Goal: Task Accomplishment & Management: Manage account settings

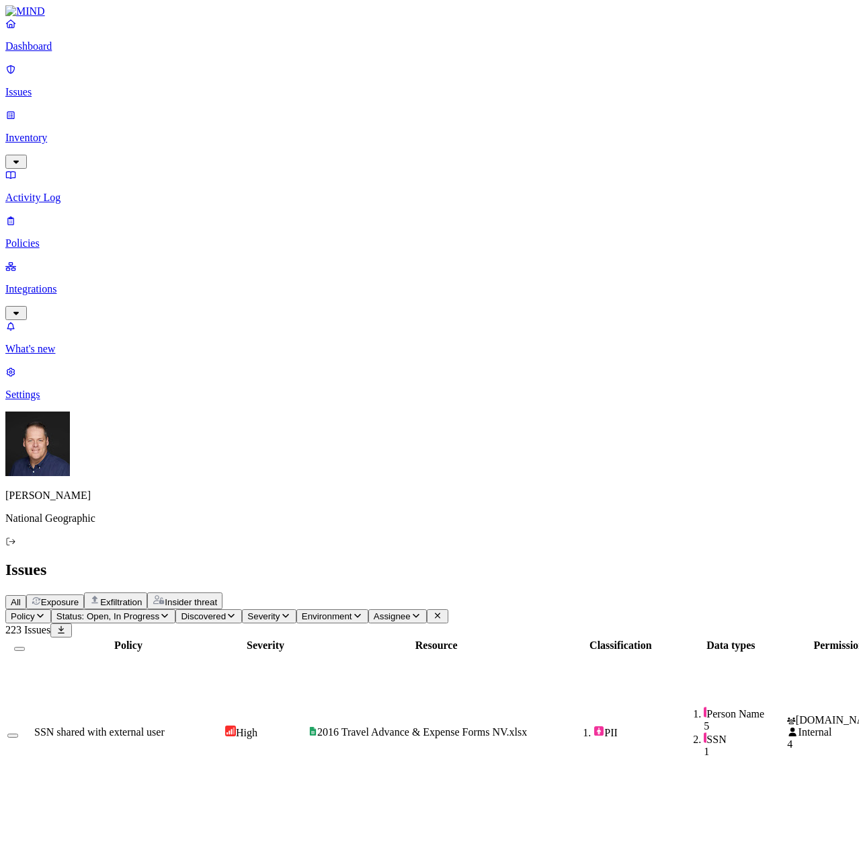
click at [78, 132] on p "Inventory" at bounding box center [429, 138] width 849 height 12
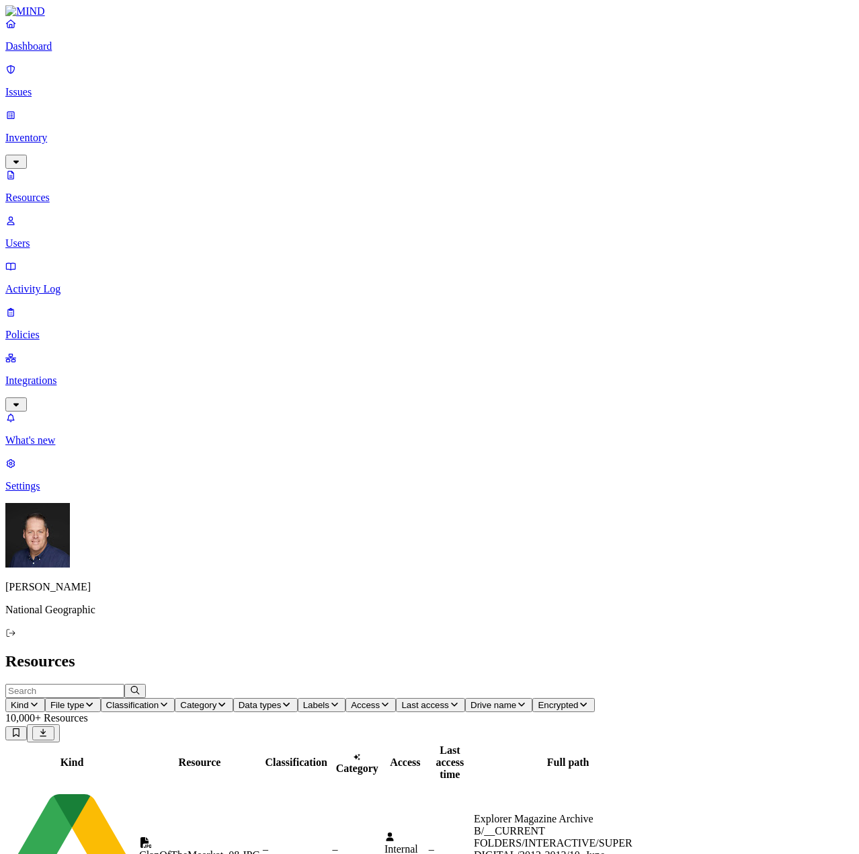
click at [54, 492] on p "Settings" at bounding box center [429, 486] width 849 height 12
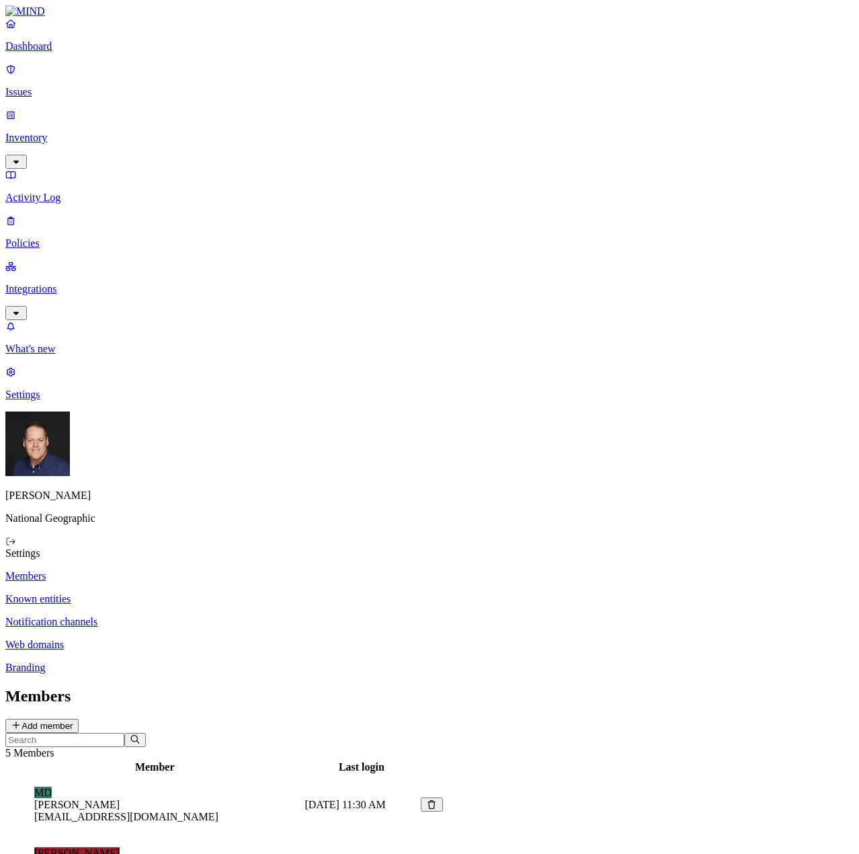
click at [180, 662] on p "Branding" at bounding box center [429, 668] width 849 height 12
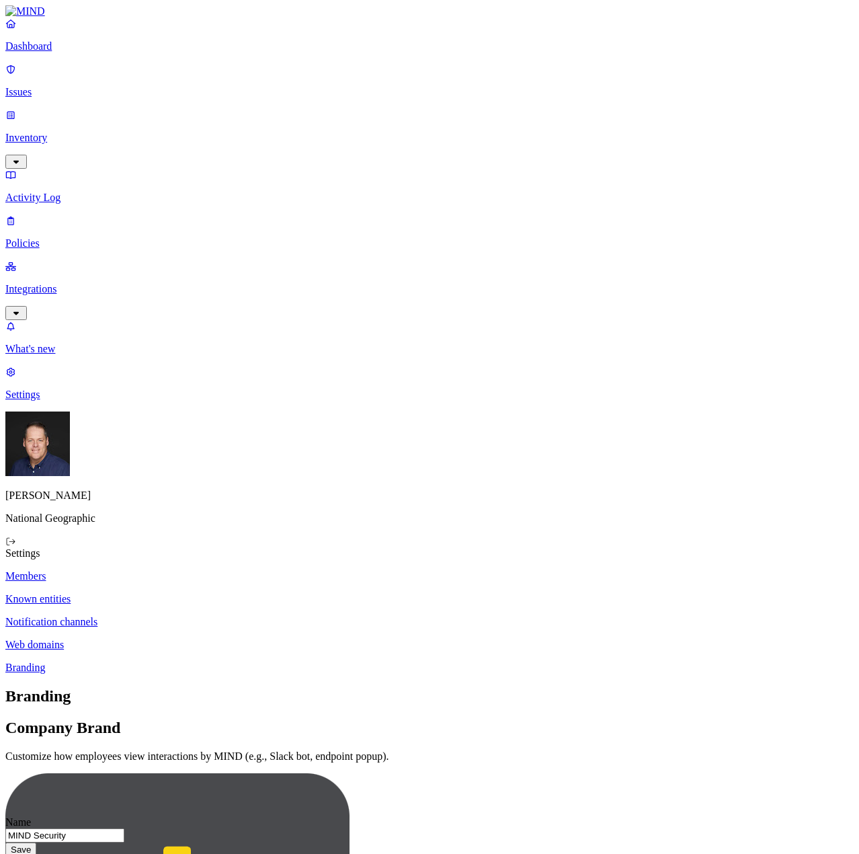
drag, startPoint x: 507, startPoint y: 155, endPoint x: 422, endPoint y: 155, distance: 84.7
click at [124, 828] on input "MIND Security" at bounding box center [64, 835] width 119 height 14
drag, startPoint x: 523, startPoint y: 165, endPoint x: 442, endPoint y: 167, distance: 81.4
click at [124, 828] on input "MIND Security" at bounding box center [64, 835] width 119 height 14
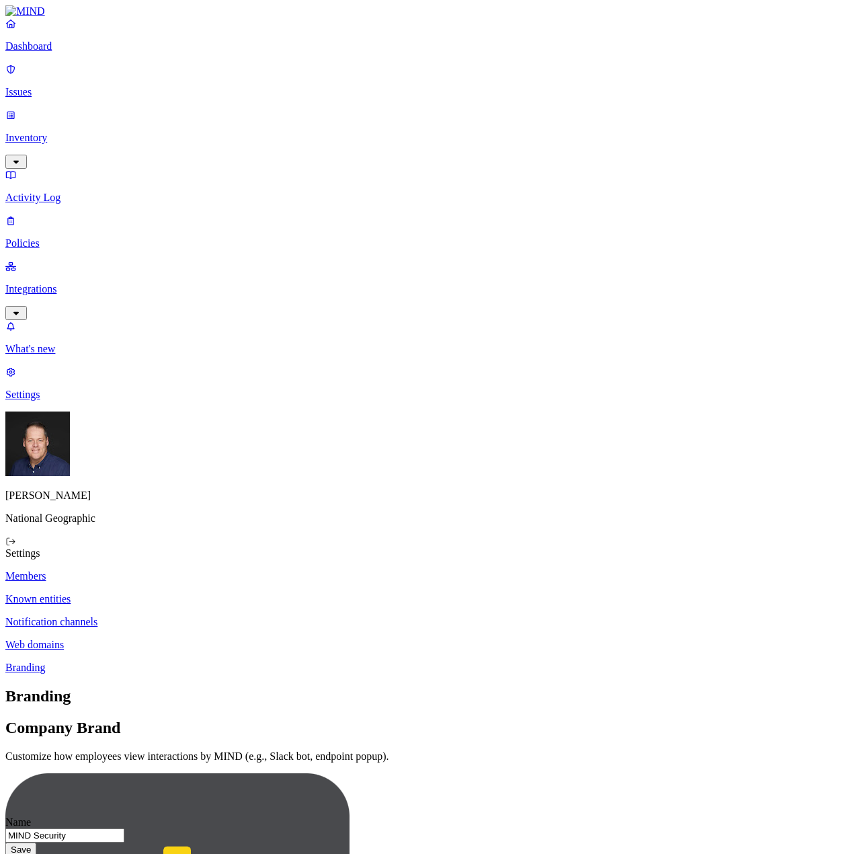
click at [124, 828] on input "MIND Security" at bounding box center [64, 835] width 119 height 14
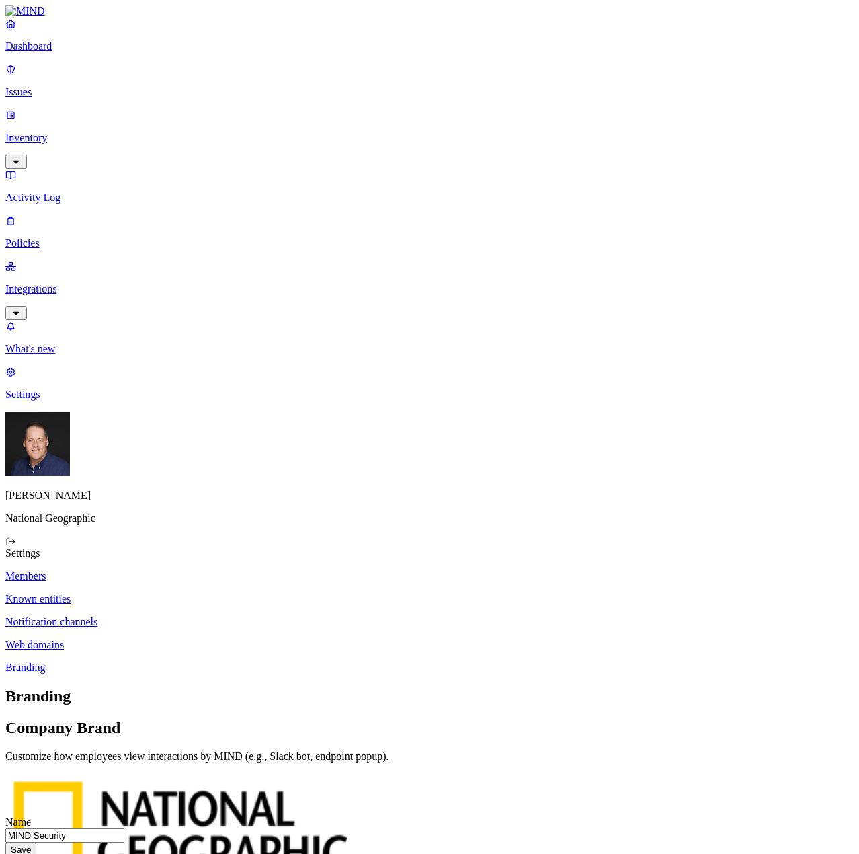
drag, startPoint x: 522, startPoint y: 159, endPoint x: 413, endPoint y: 158, distance: 109.6
click at [124, 828] on input "MIND Security" at bounding box center [64, 835] width 119 height 14
type input "NGS Technology Security"
click at [36, 843] on button "Save" at bounding box center [20, 850] width 31 height 14
drag, startPoint x: 590, startPoint y: 319, endPoint x: 674, endPoint y: 314, distance: 83.5
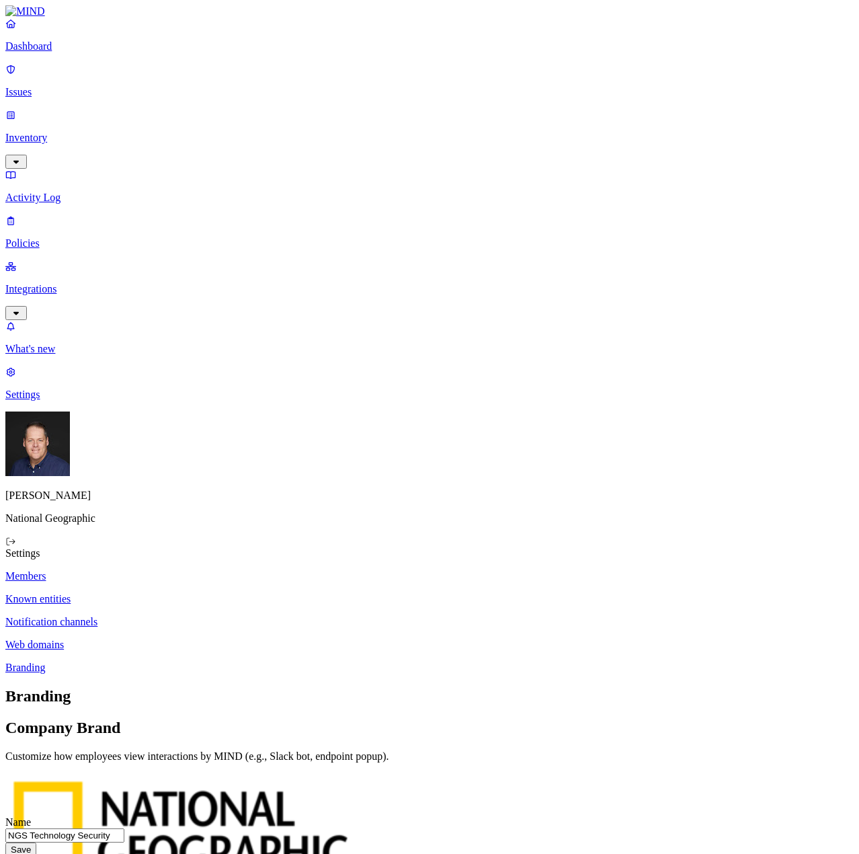
drag, startPoint x: 592, startPoint y: 316, endPoint x: 635, endPoint y: 318, distance: 43.1
type textarea "U"
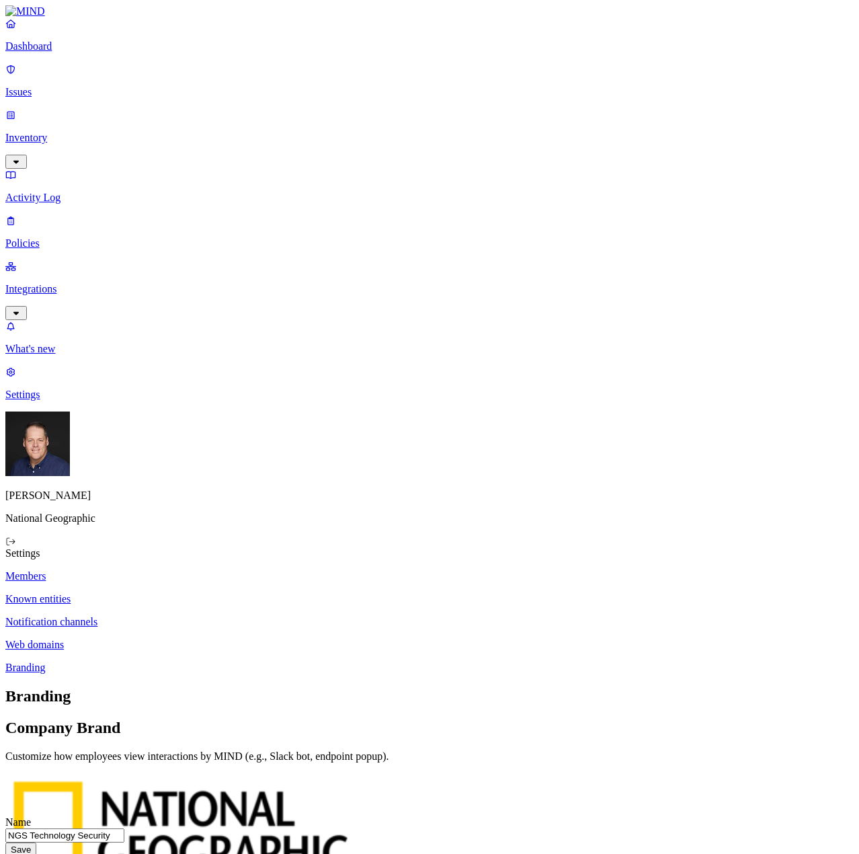
paste textarea "[URL][DOMAIN_NAME]"
drag, startPoint x: 553, startPoint y: 342, endPoint x: 539, endPoint y: 342, distance: 14.1
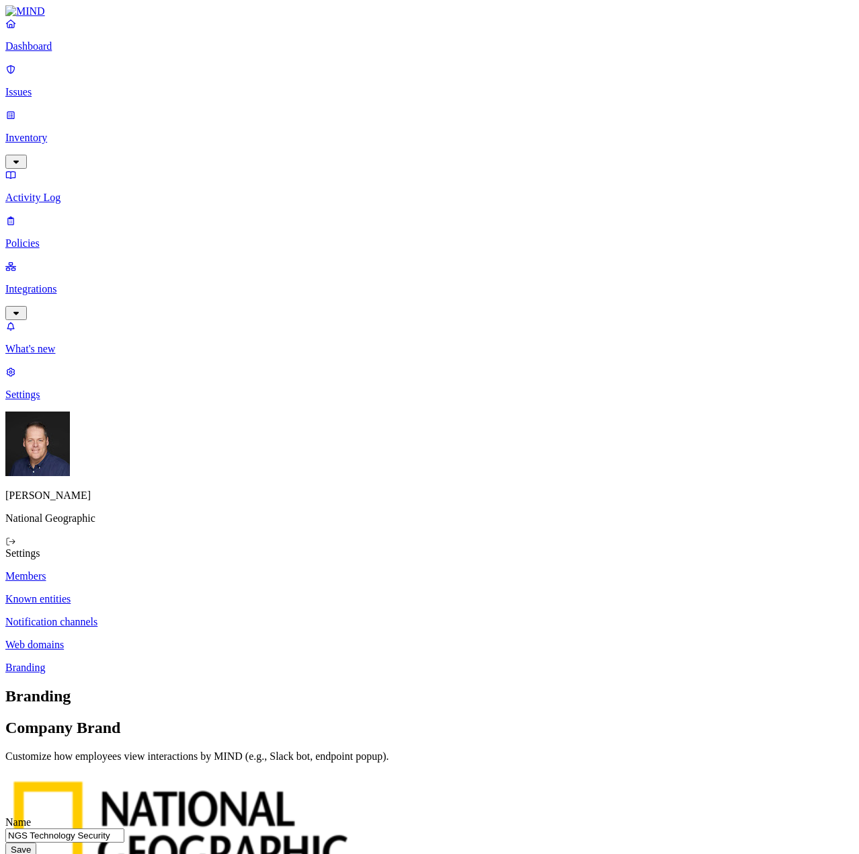
paste textarea "[URL][DOMAIN_NAME]"
type textarea "Uploading sensitive information violates the [NGS Acceptable Use Policy]([URL][…"
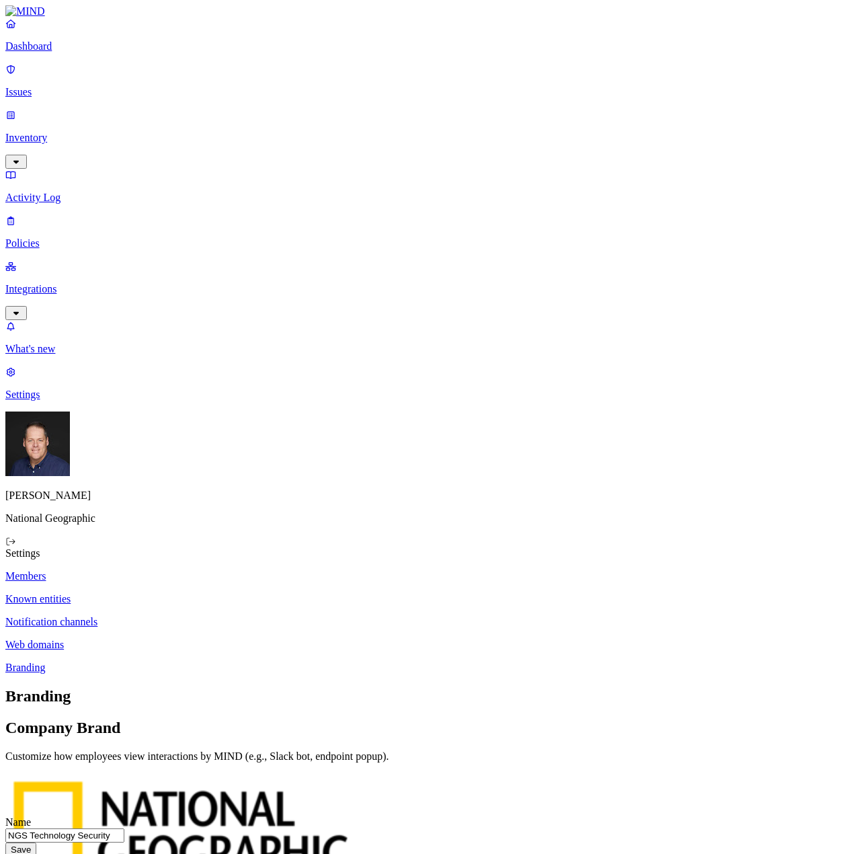
click at [36, 843] on button "Save" at bounding box center [20, 850] width 31 height 14
click at [172, 639] on p "Web domains" at bounding box center [429, 645] width 849 height 12
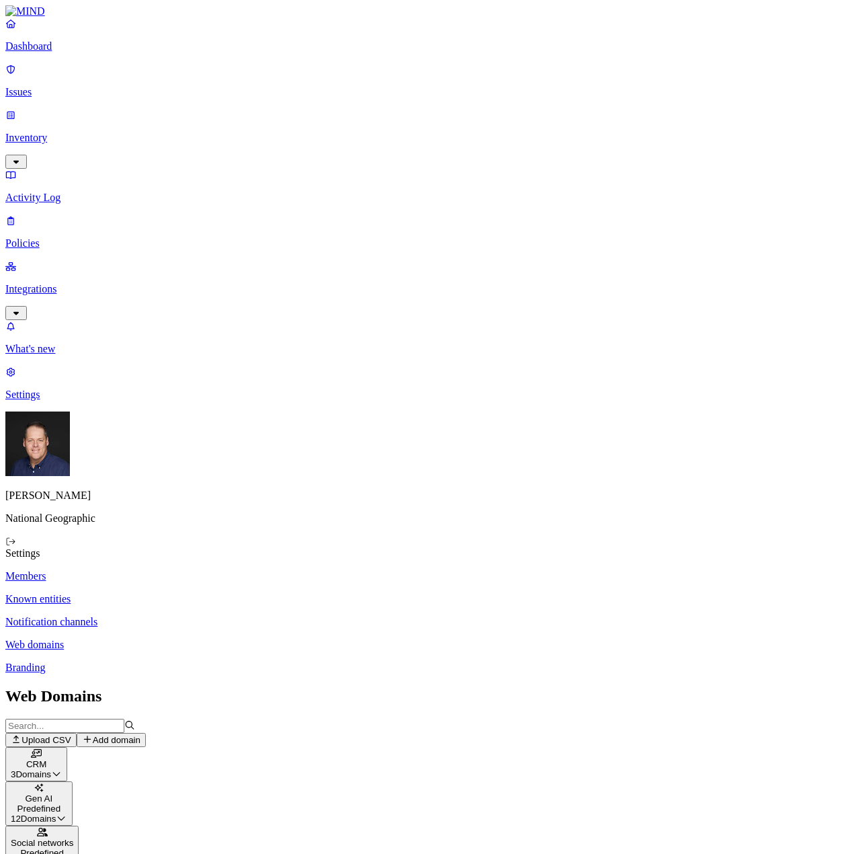
click at [62, 769] on icon "button" at bounding box center [56, 773] width 11 height 9
click at [656, 687] on div "Web Domains Upload CSV Add domain CRM 3 Domains Domain [DOMAIN_NAME] [DOMAIN_NA…" at bounding box center [429, 871] width 849 height 368
click at [62, 769] on icon "button" at bounding box center [56, 773] width 11 height 9
click at [67, 814] on icon "button" at bounding box center [61, 818] width 11 height 9
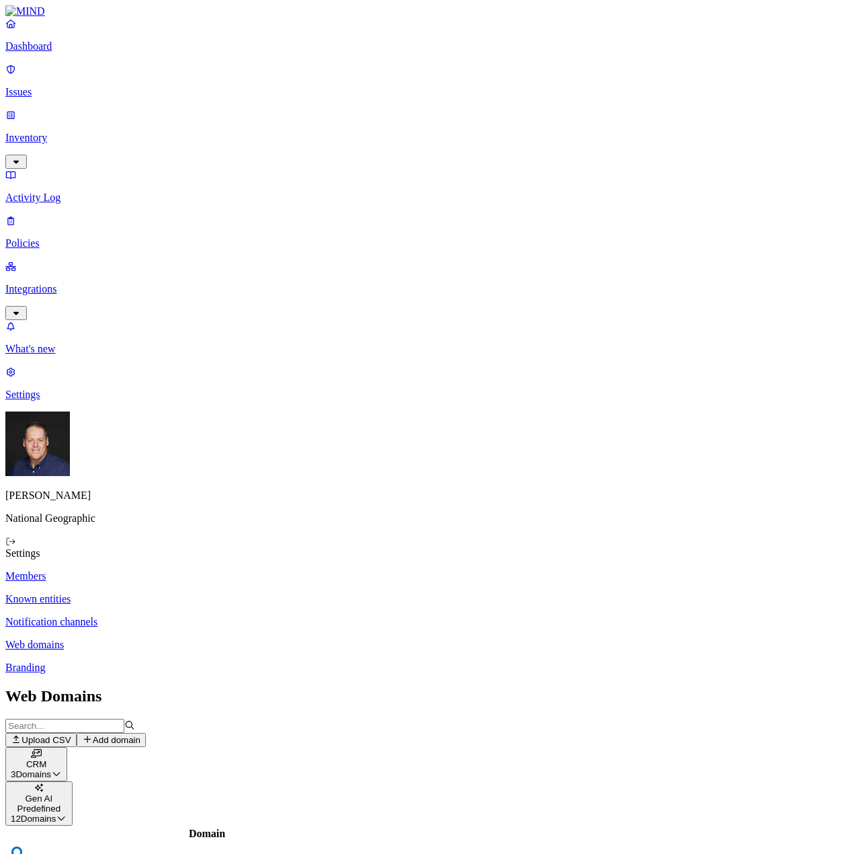
click at [219, 616] on p "Notification channels" at bounding box center [429, 622] width 849 height 12
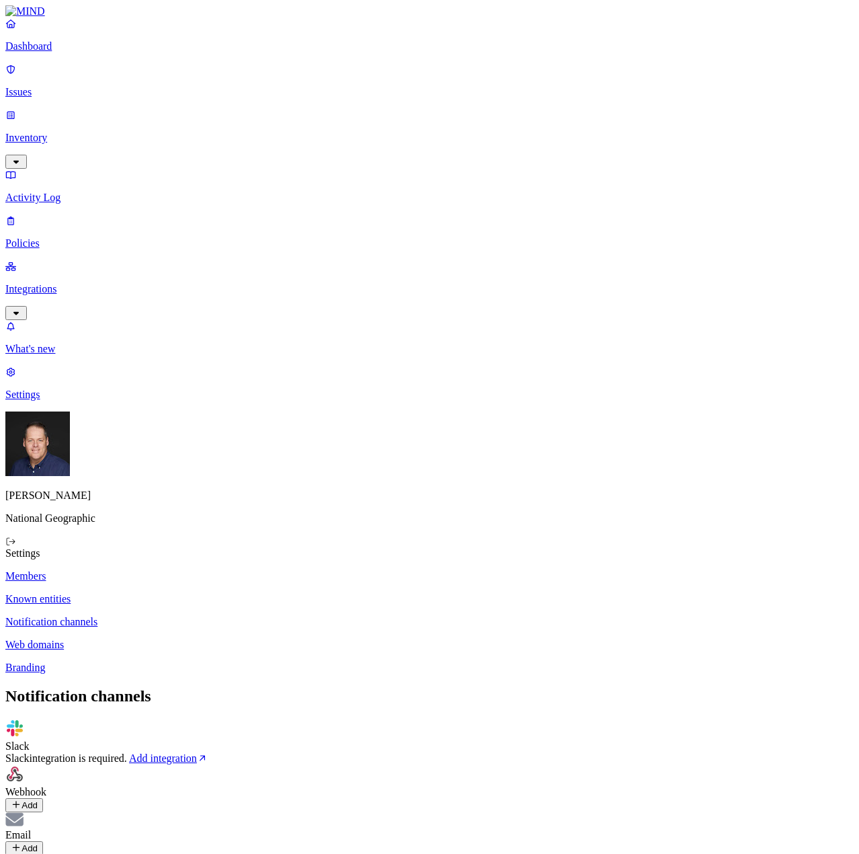
click at [187, 593] on p "Known entities" at bounding box center [429, 599] width 849 height 12
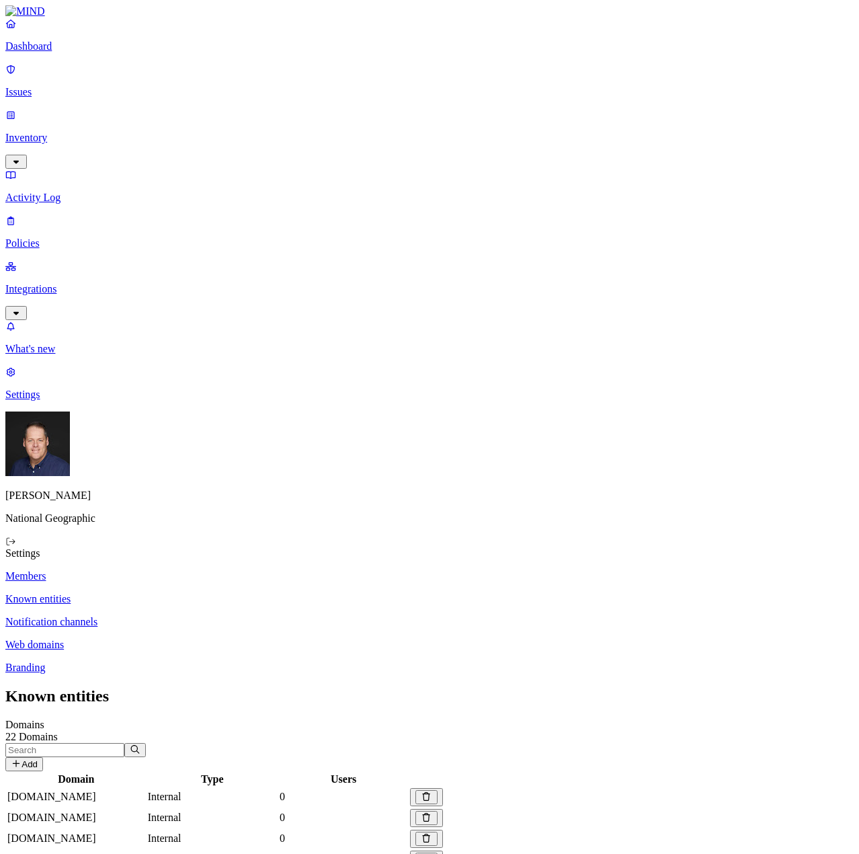
click at [196, 570] on p "Members" at bounding box center [429, 576] width 849 height 12
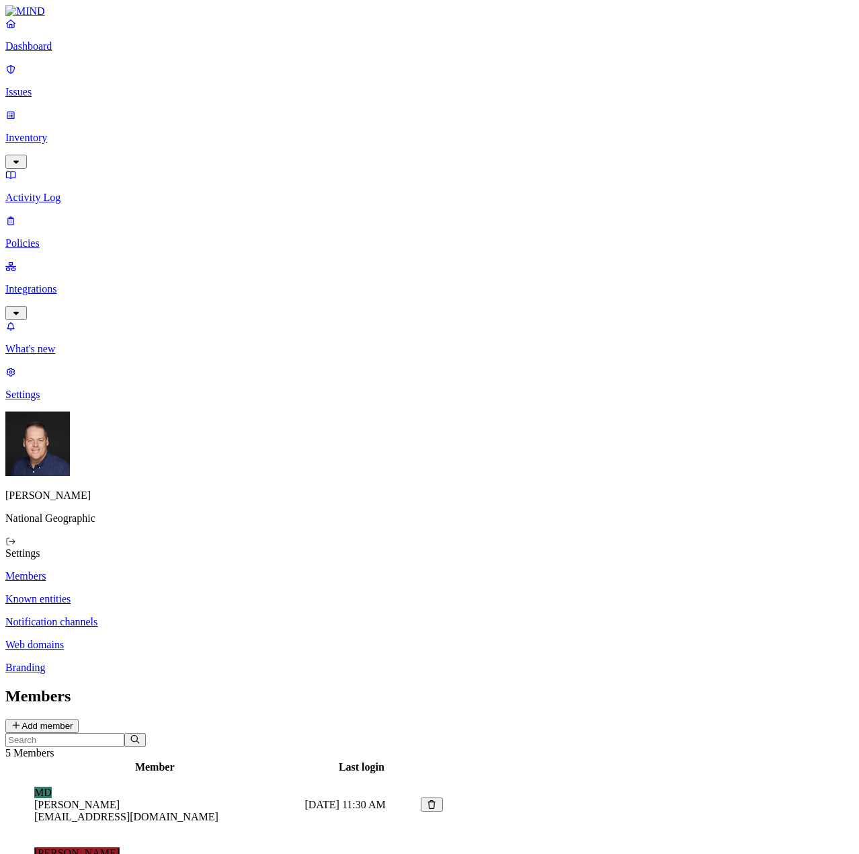
click at [52, 192] on p "Activity Log" at bounding box center [429, 198] width 849 height 12
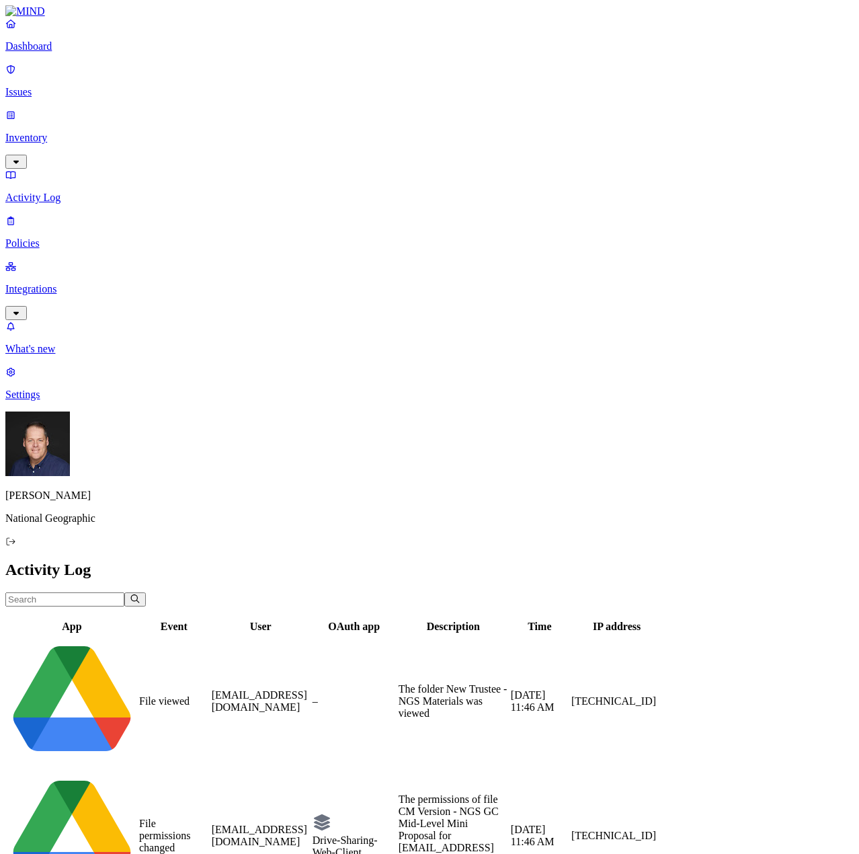
click at [85, 86] on p "Issues" at bounding box center [429, 92] width 849 height 12
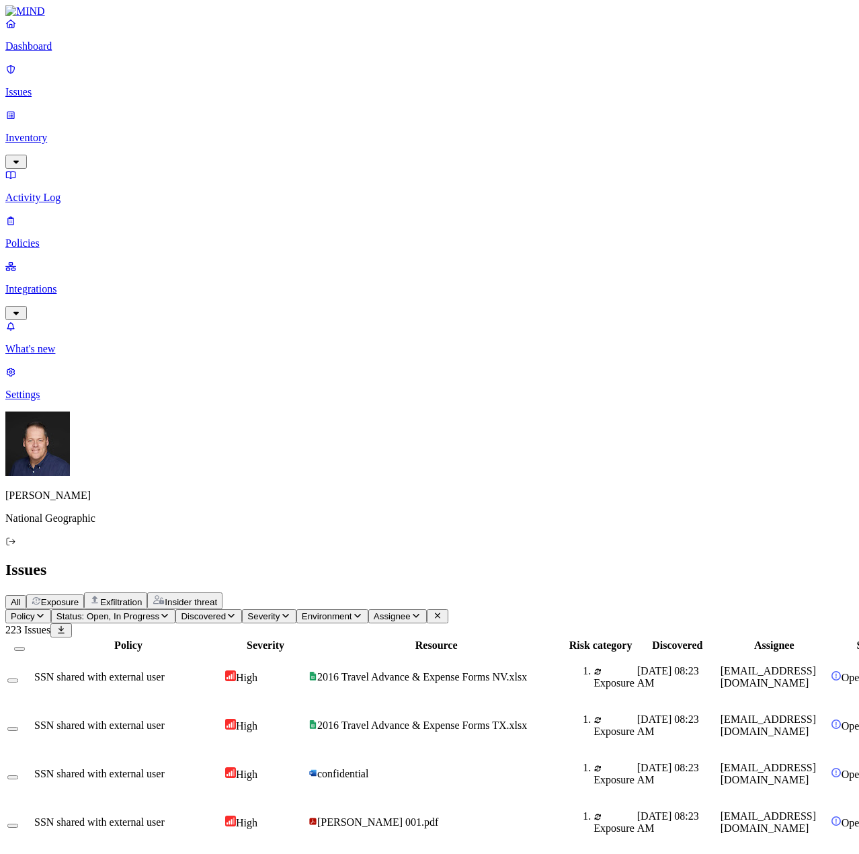
click at [79, 597] on span "Exposure" at bounding box center [60, 602] width 38 height 10
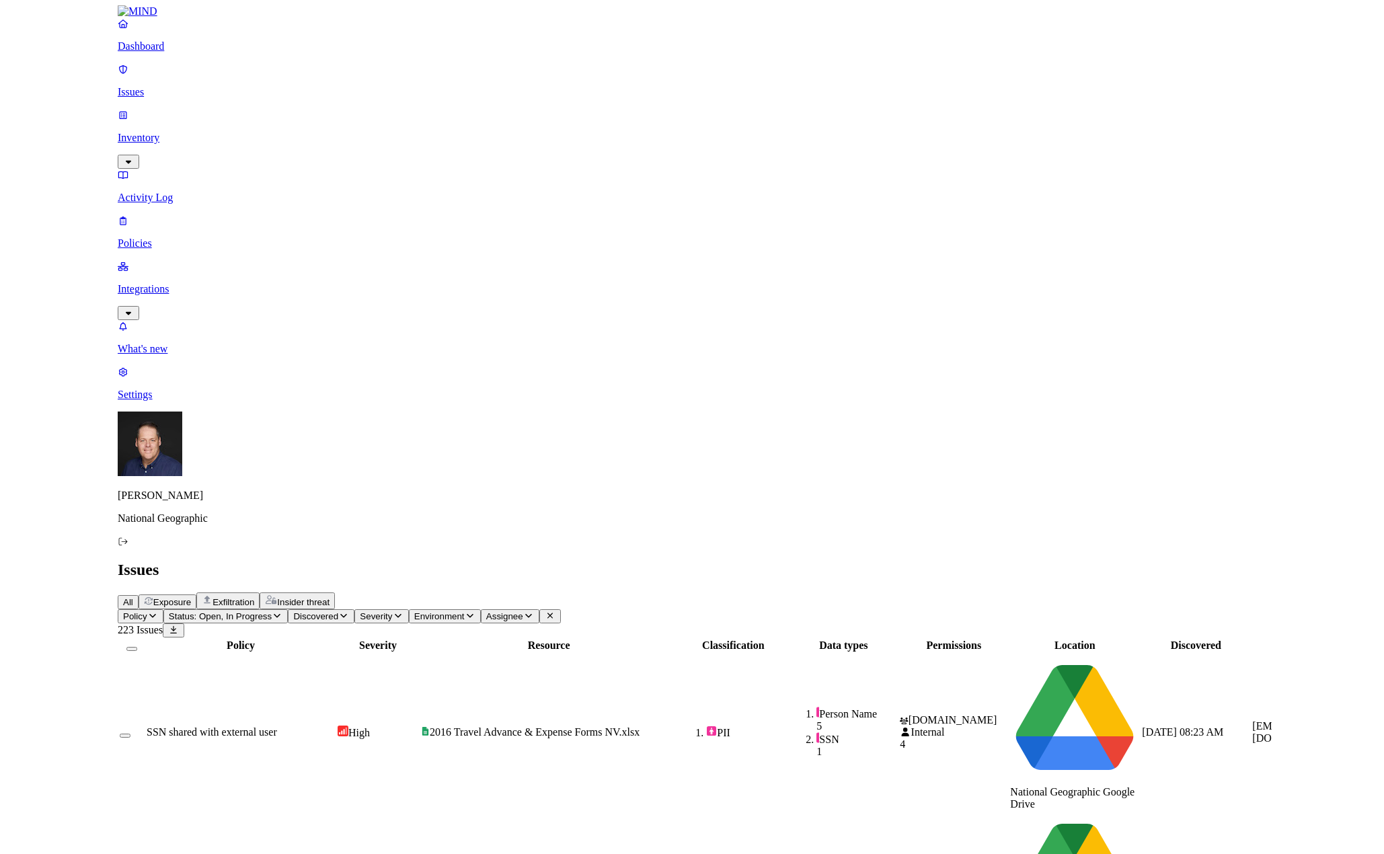
scroll to position [12, 0]
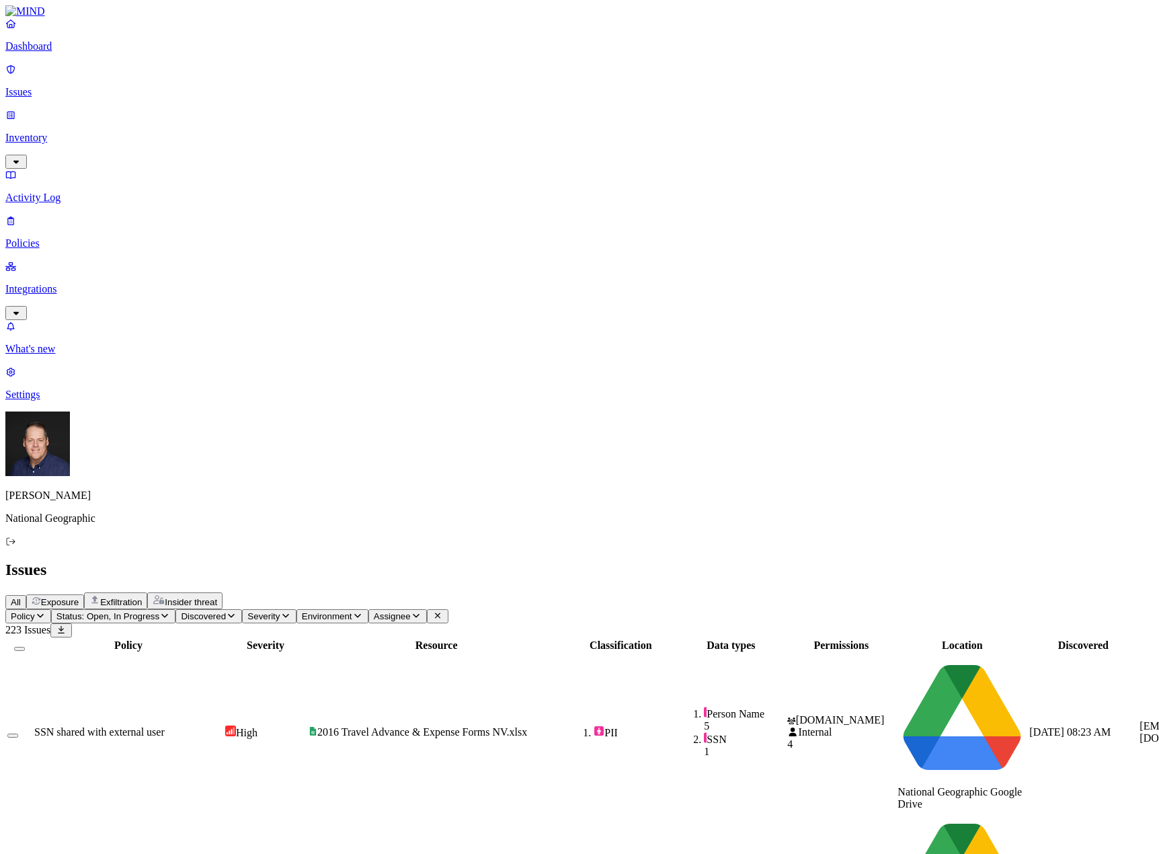
drag, startPoint x: 1021, startPoint y: 543, endPoint x: 867, endPoint y: 534, distance: 153.6
copy div "Anyone with link [EMAIL_ADDRESS][DOMAIN_NAME]"
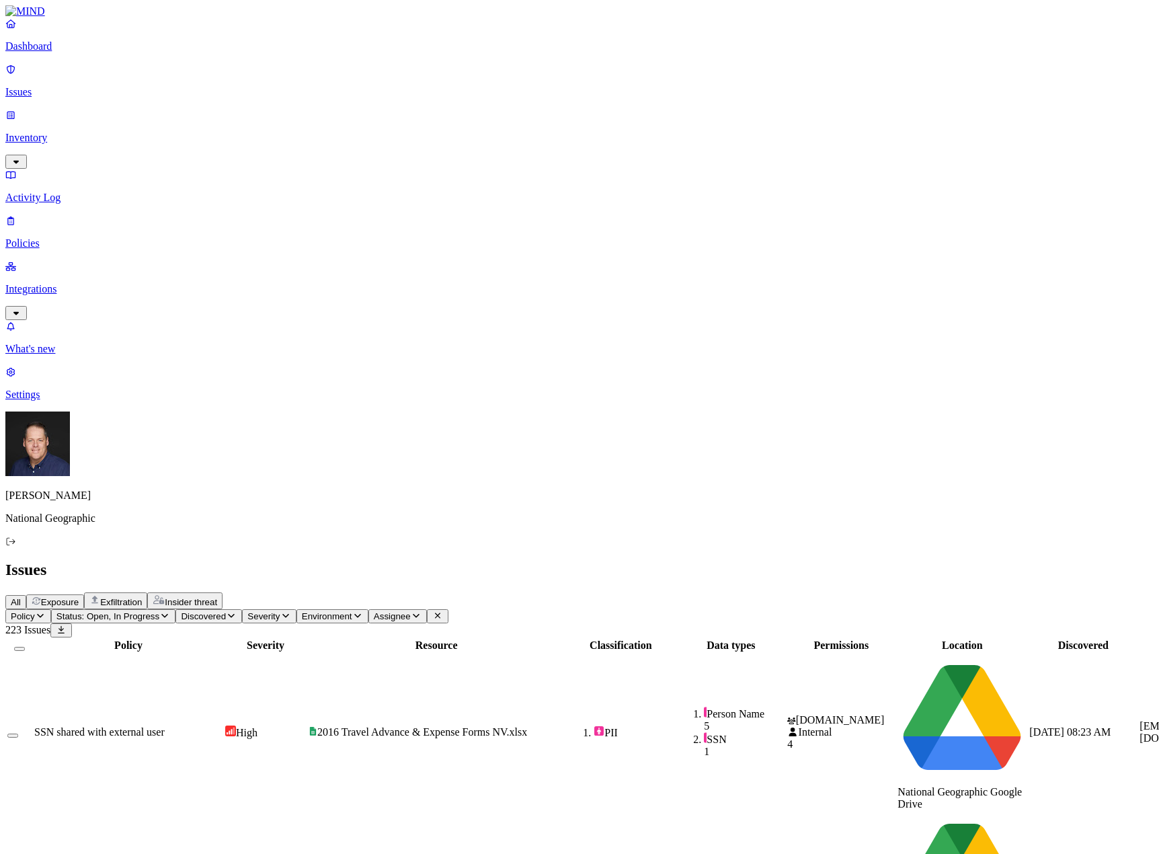
click at [81, 332] on nav "Dashboard Issues Inventory Activity Log Policies Integrations What's new 1 Sett…" at bounding box center [579, 208] width 1148 height 383
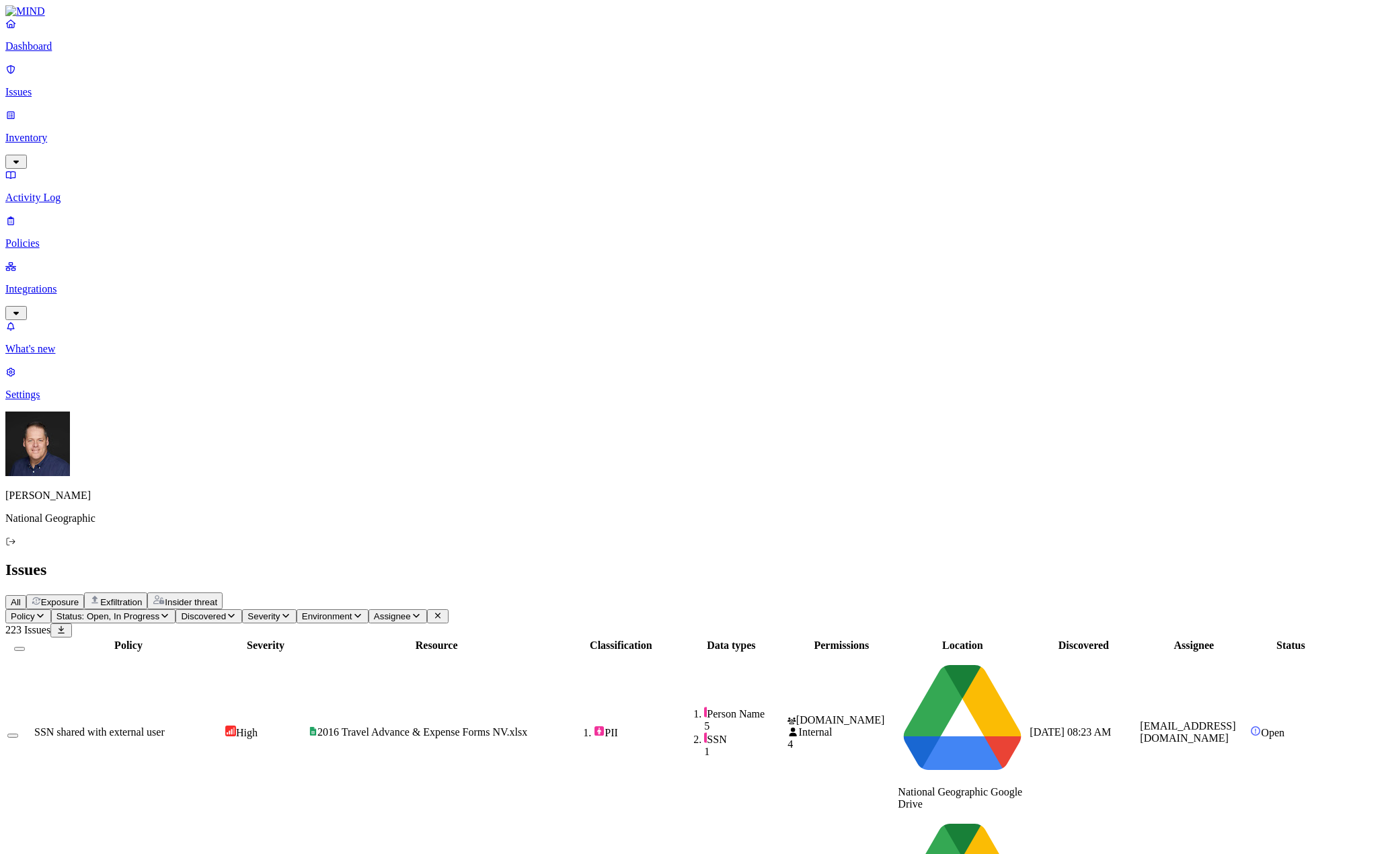
drag, startPoint x: 63, startPoint y: 180, endPoint x: 128, endPoint y: 198, distance: 67.2
click at [64, 283] on p "Integrations" at bounding box center [691, 289] width 1373 height 12
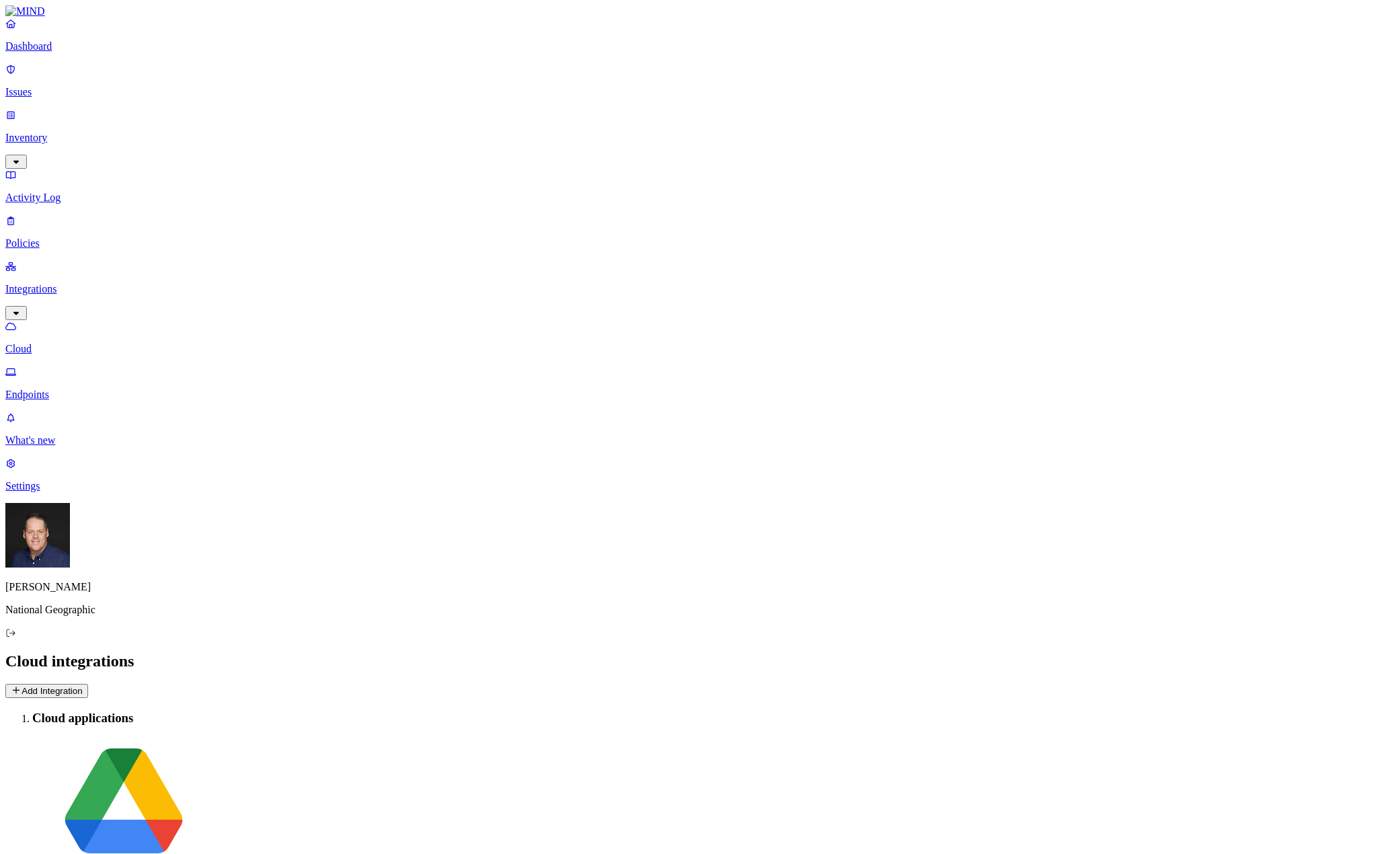
click at [73, 389] on p "Endpoints" at bounding box center [691, 395] width 1373 height 12
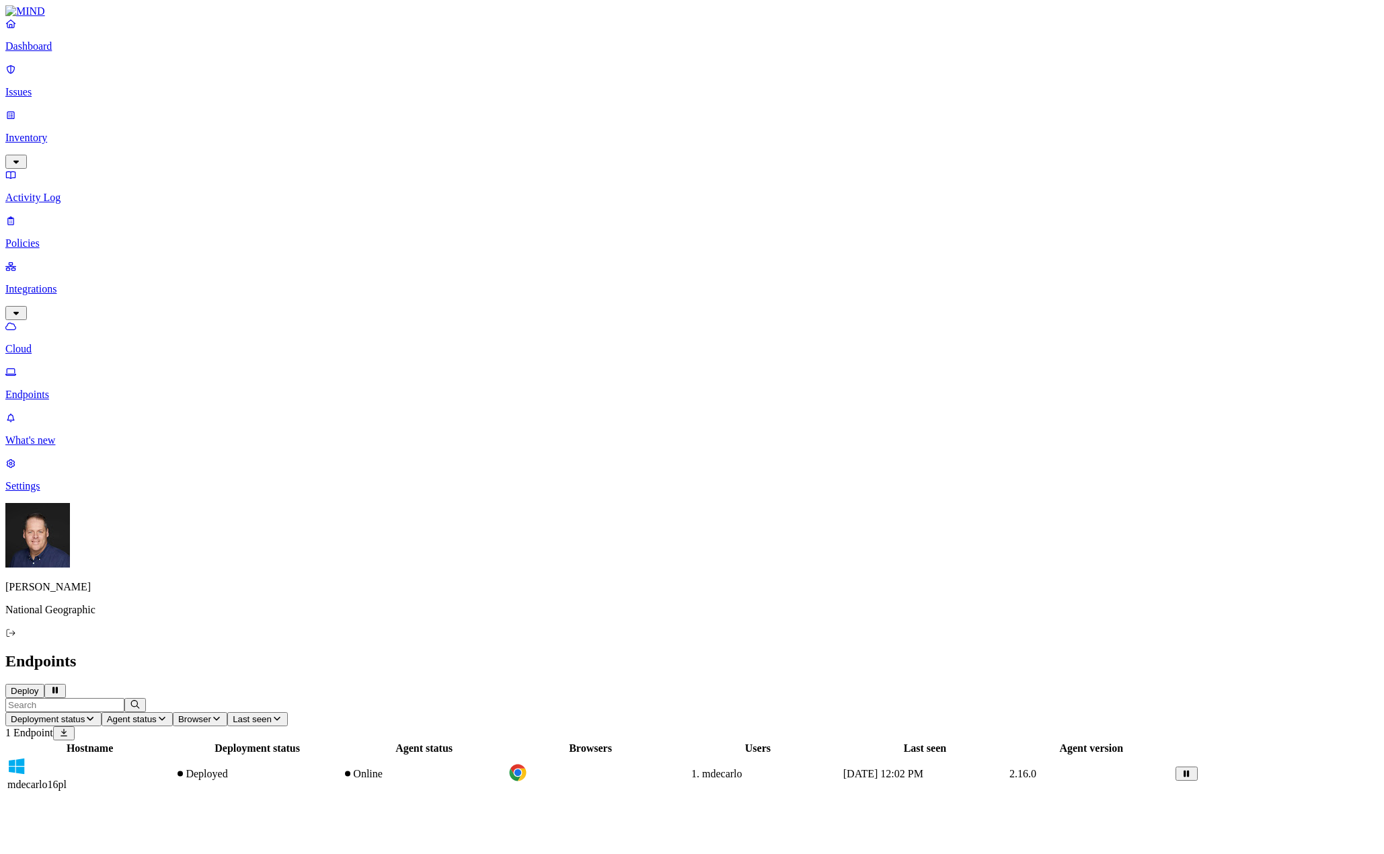
click at [78, 343] on p "Cloud" at bounding box center [691, 349] width 1373 height 12
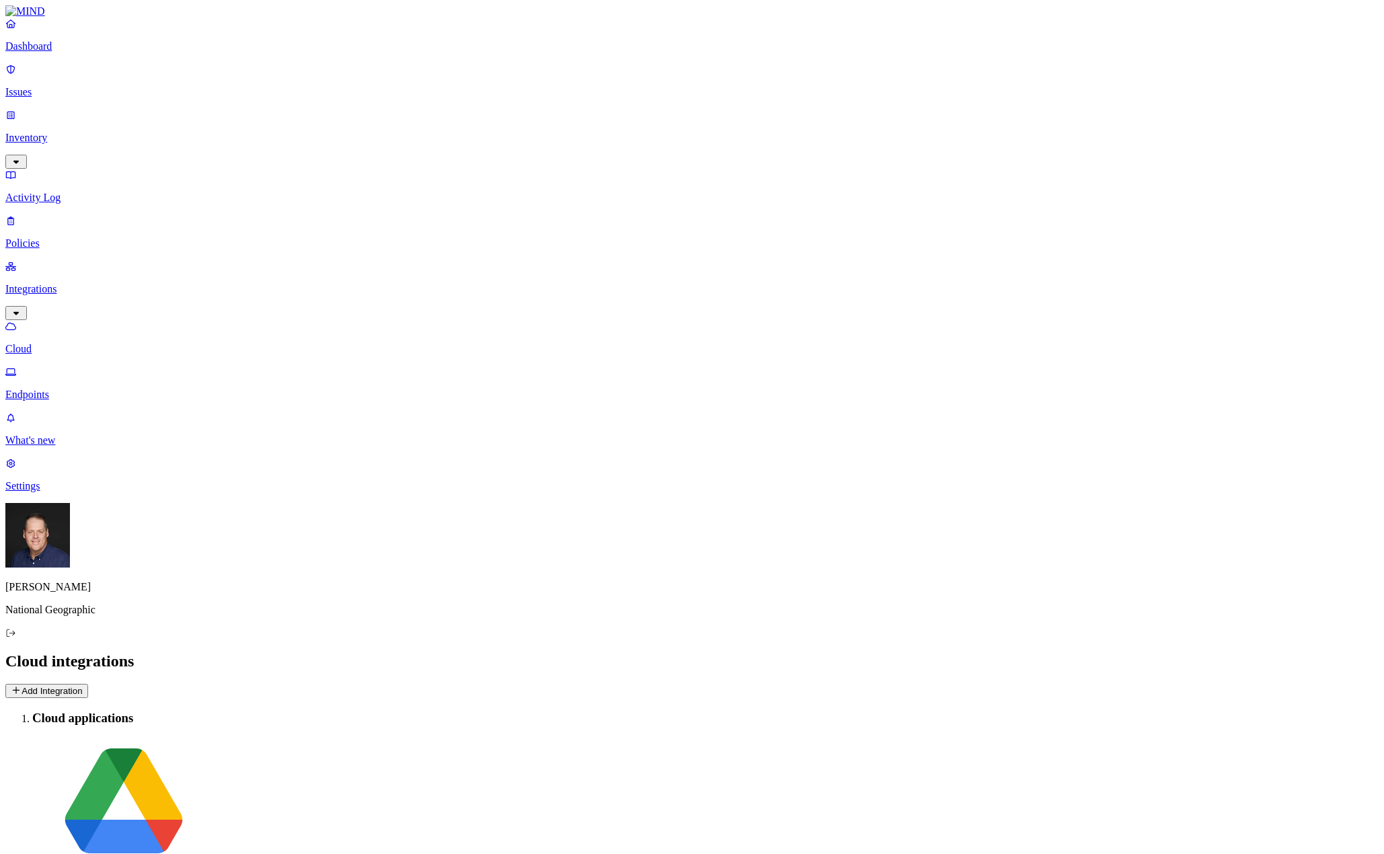
click at [70, 237] on p "Policies" at bounding box center [691, 243] width 1373 height 12
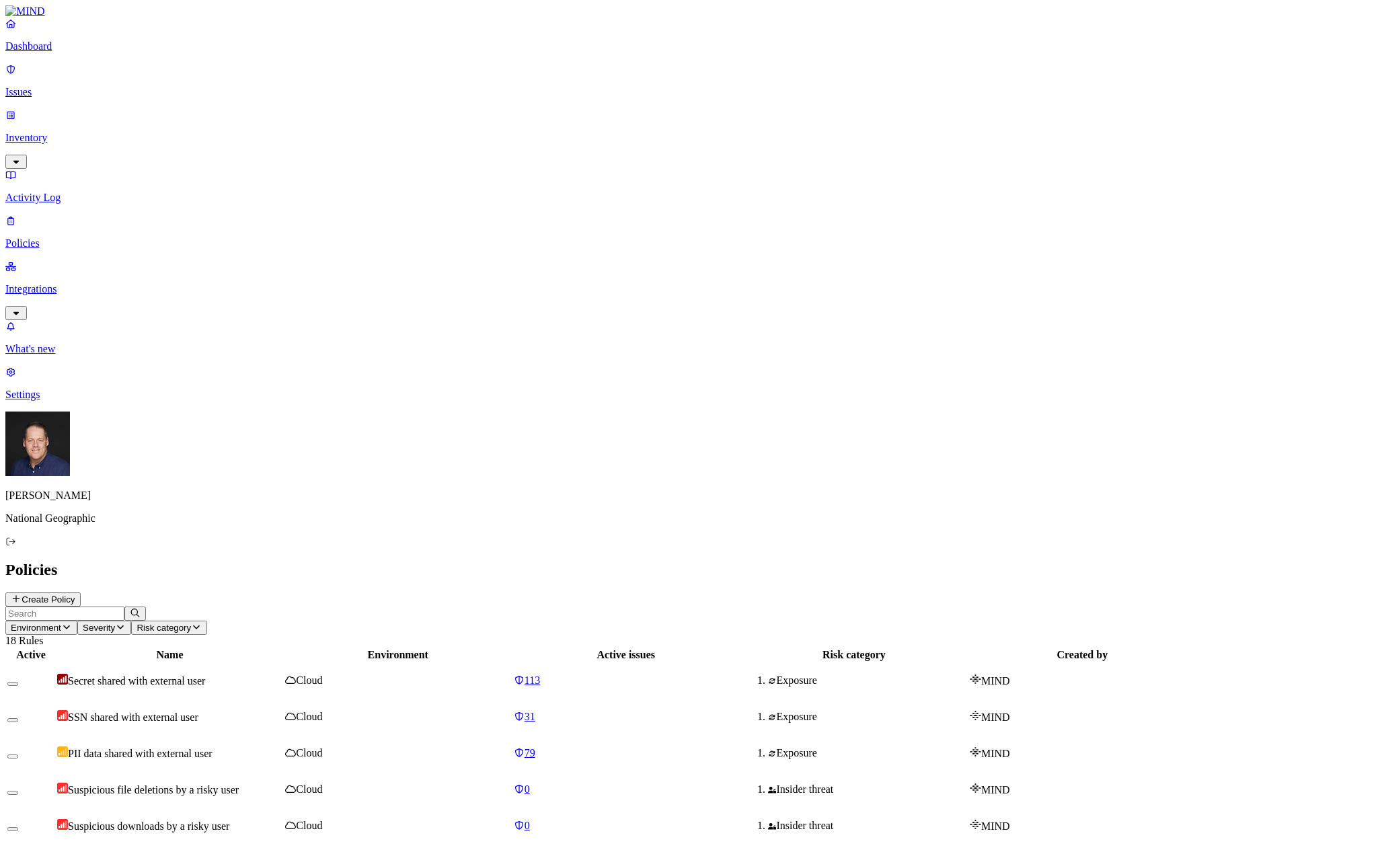
click at [53, 132] on p "Inventory" at bounding box center [691, 138] width 1373 height 12
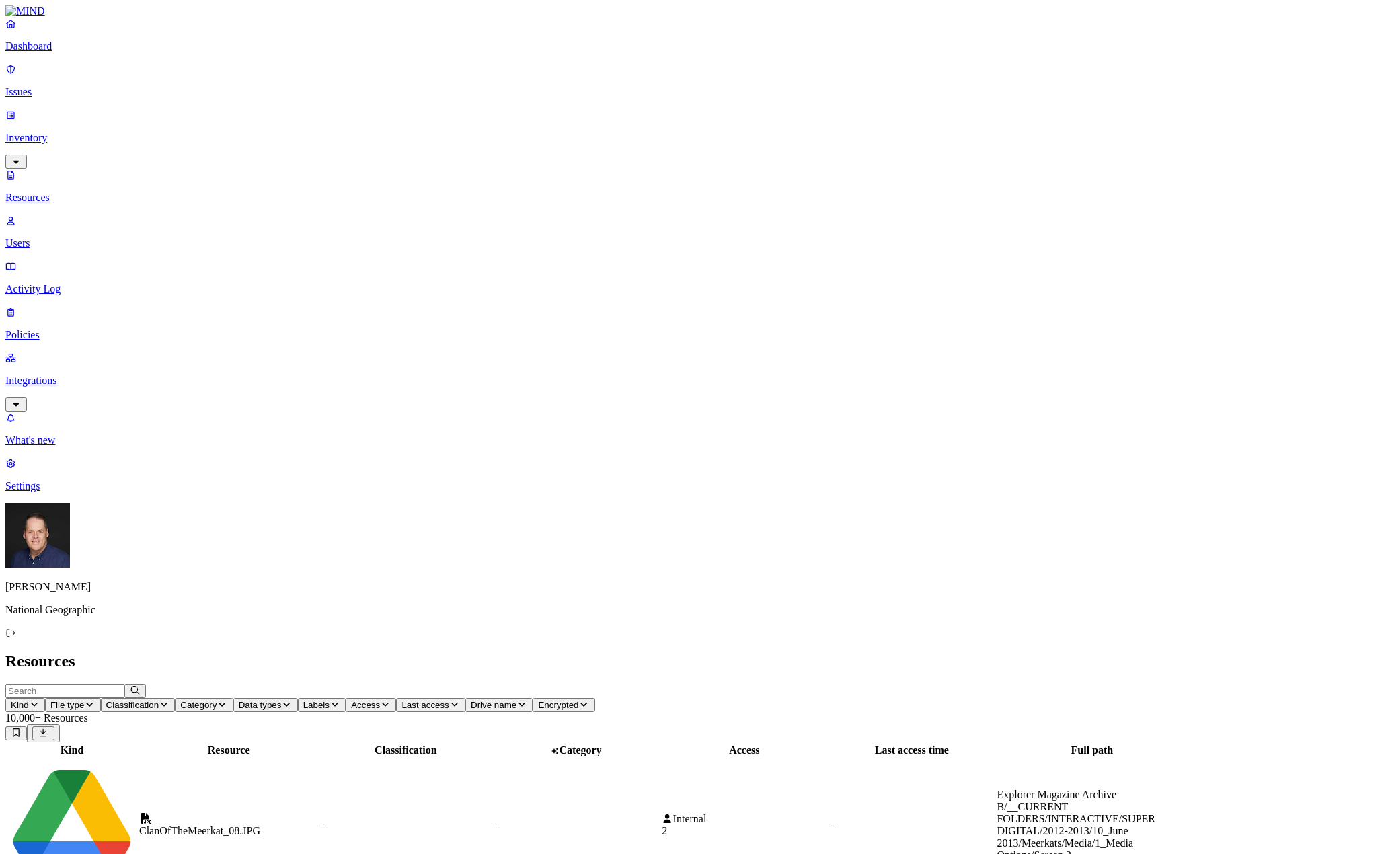
click at [69, 237] on p "Users" at bounding box center [691, 243] width 1373 height 12
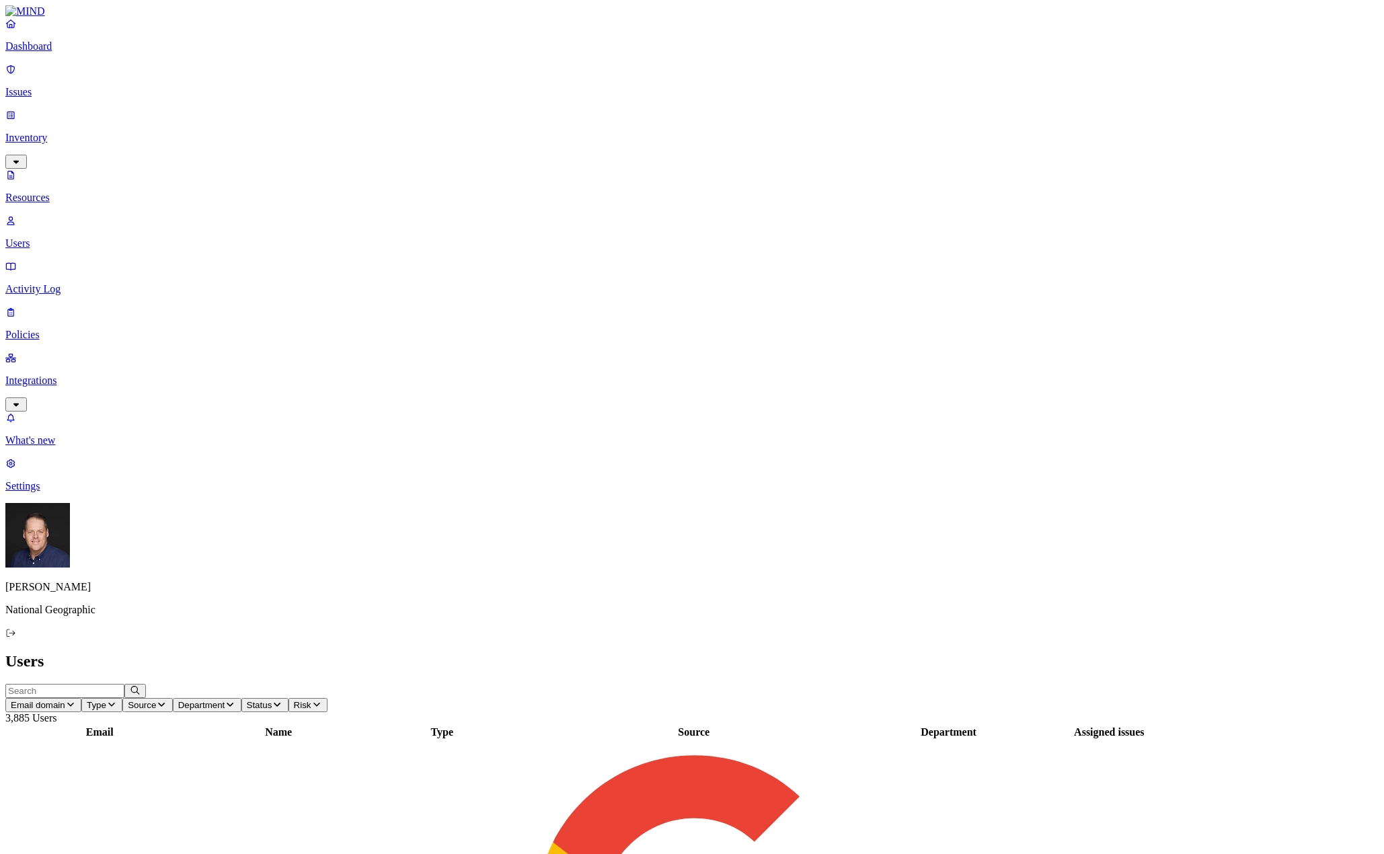
click at [78, 52] on p "Dashboard" at bounding box center [691, 46] width 1373 height 12
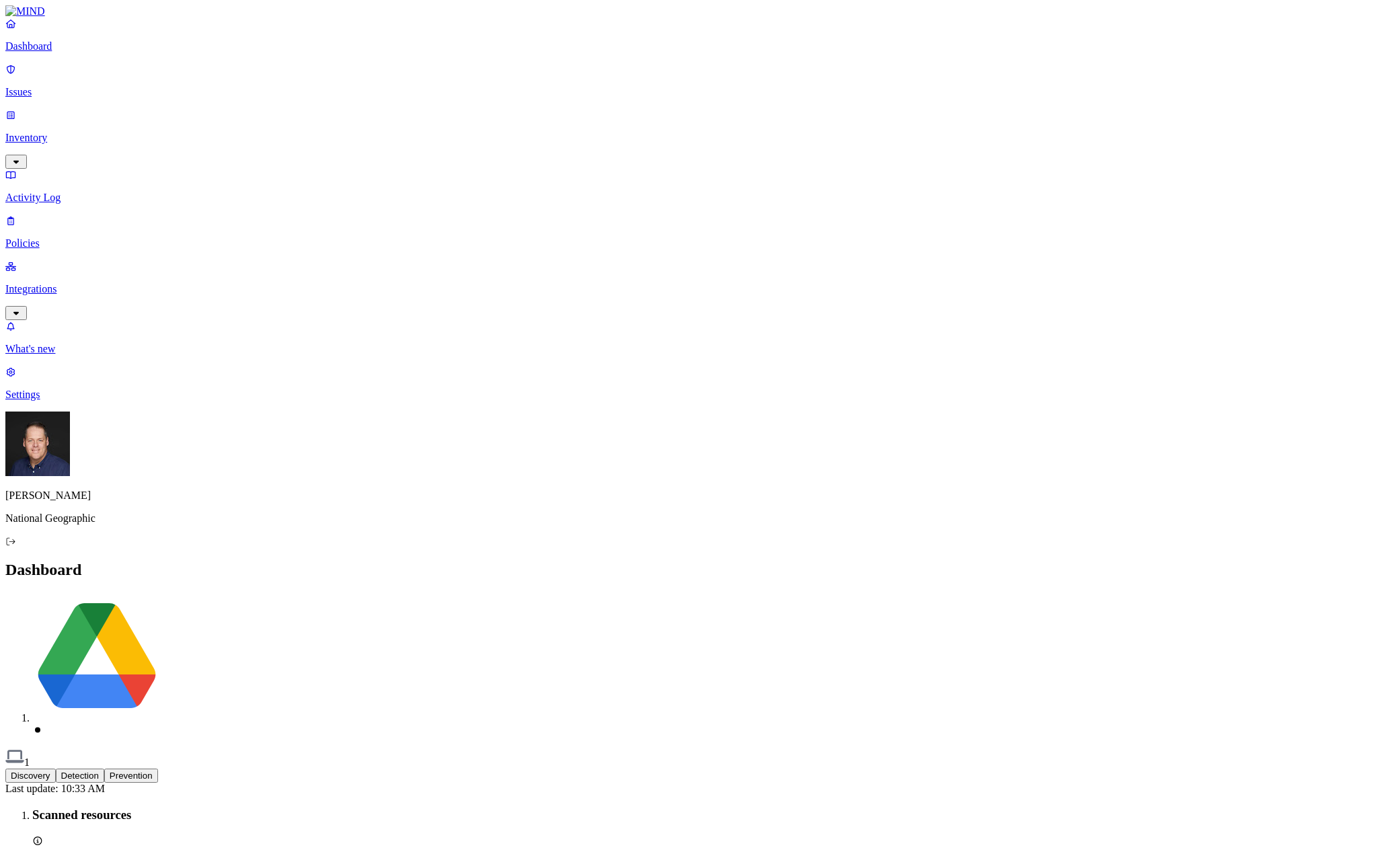
click at [54, 192] on p "Activity Log" at bounding box center [691, 198] width 1373 height 12
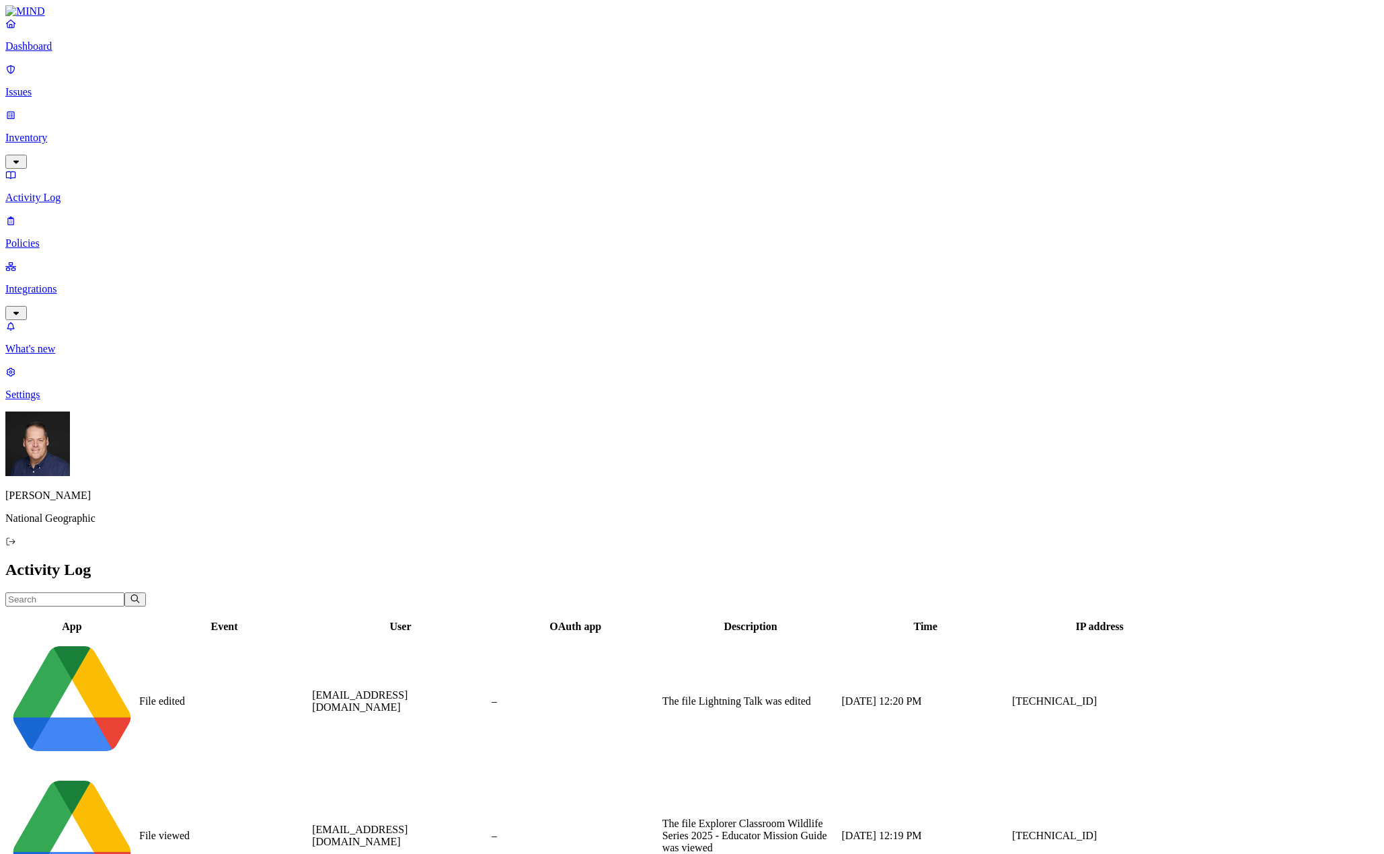
click at [124, 592] on input "text" at bounding box center [64, 599] width 119 height 14
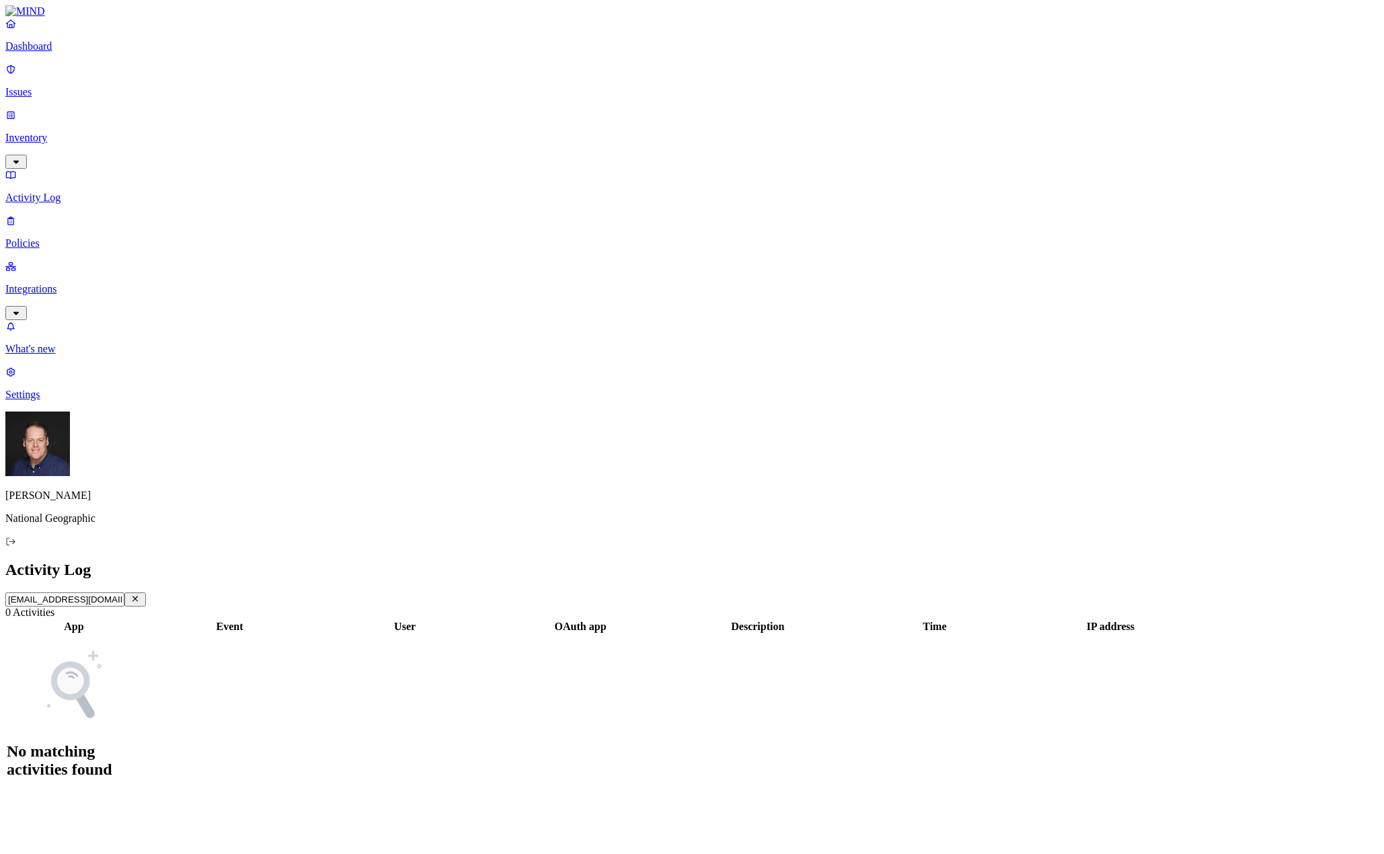
type input "[EMAIL_ADDRESS][DOMAIN_NAME]"
click at [141, 594] on icon "button" at bounding box center [135, 598] width 11 height 9
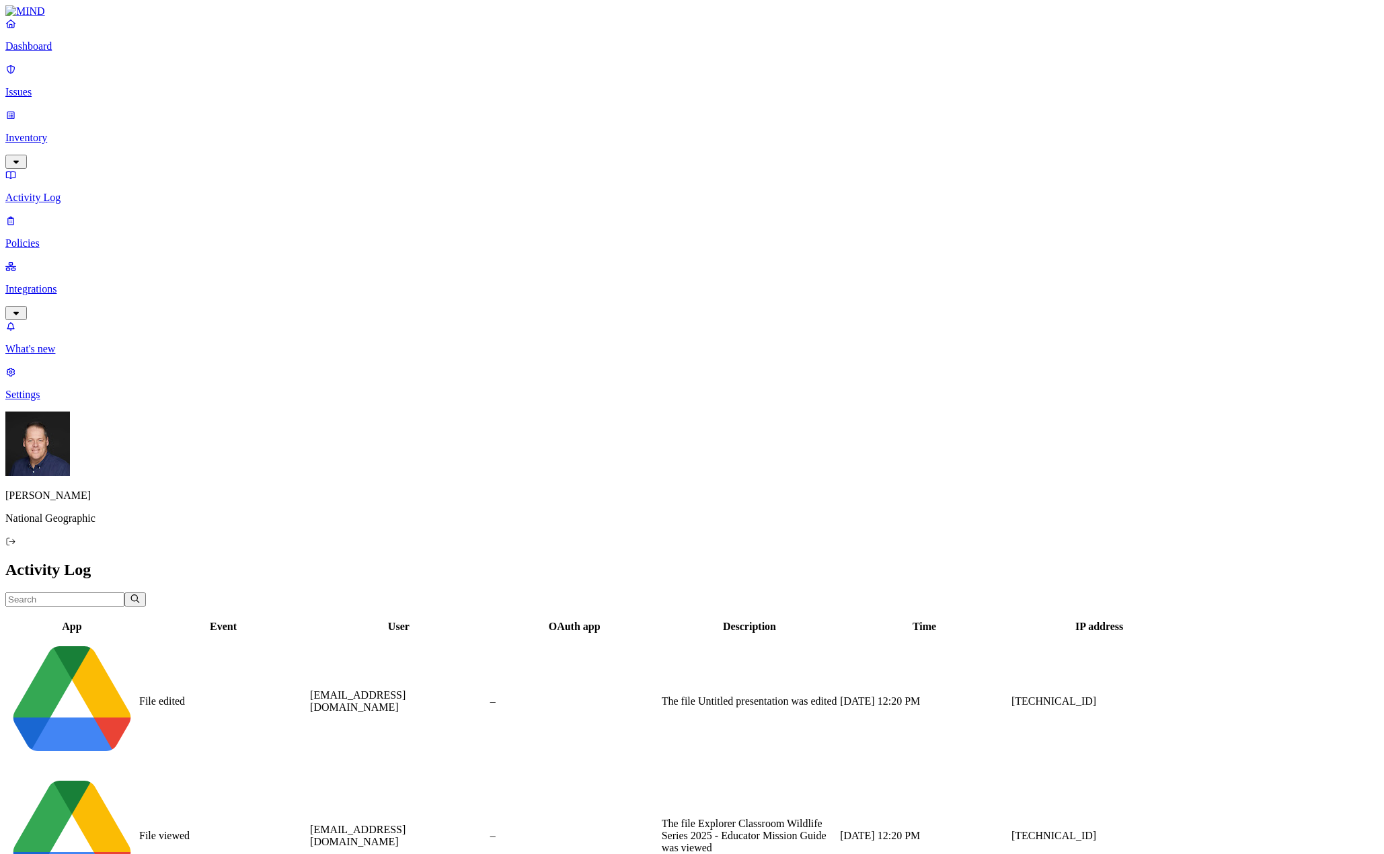
click at [124, 592] on input "text" at bounding box center [64, 599] width 119 height 14
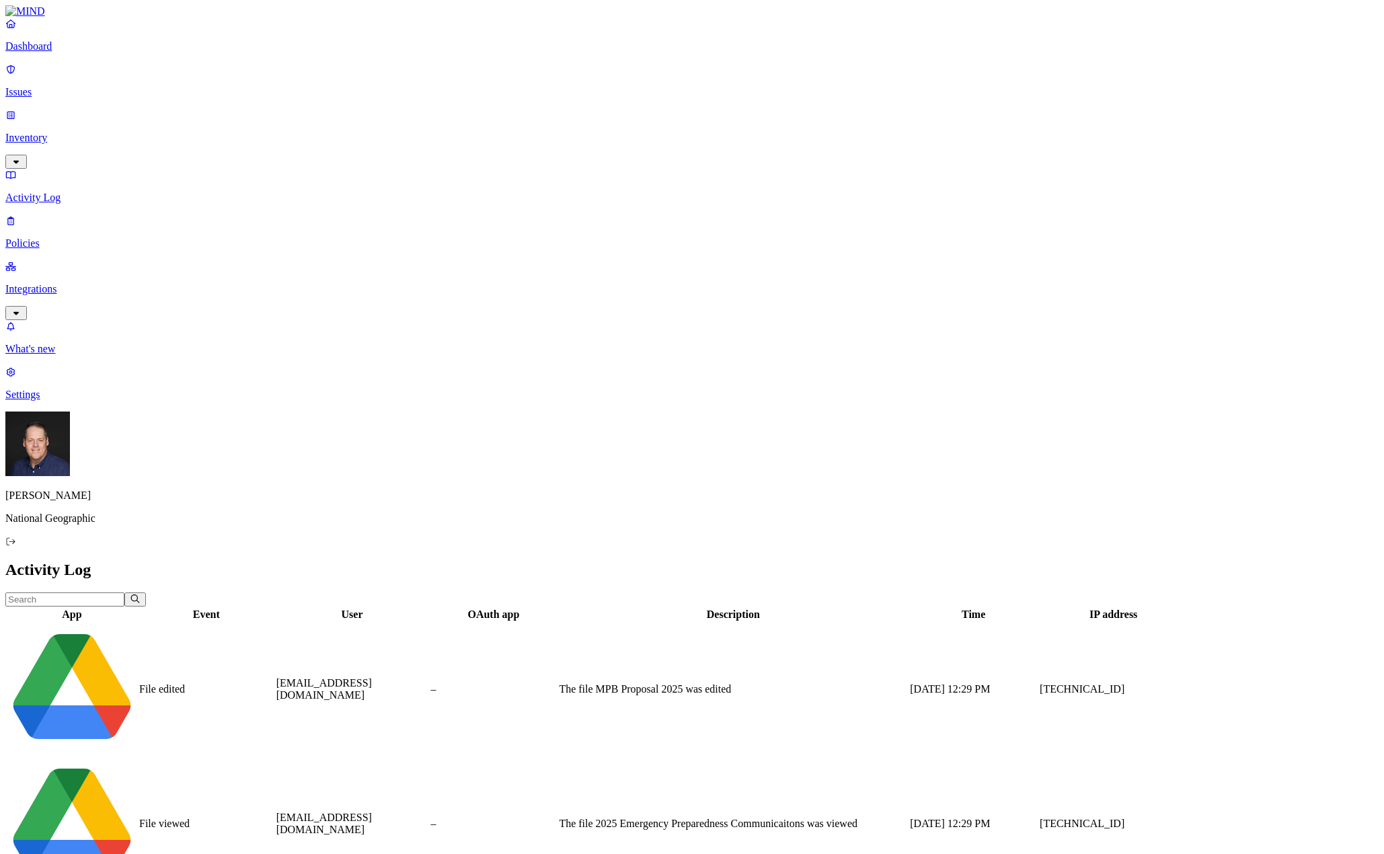
click at [49, 52] on p "Dashboard" at bounding box center [691, 46] width 1373 height 12
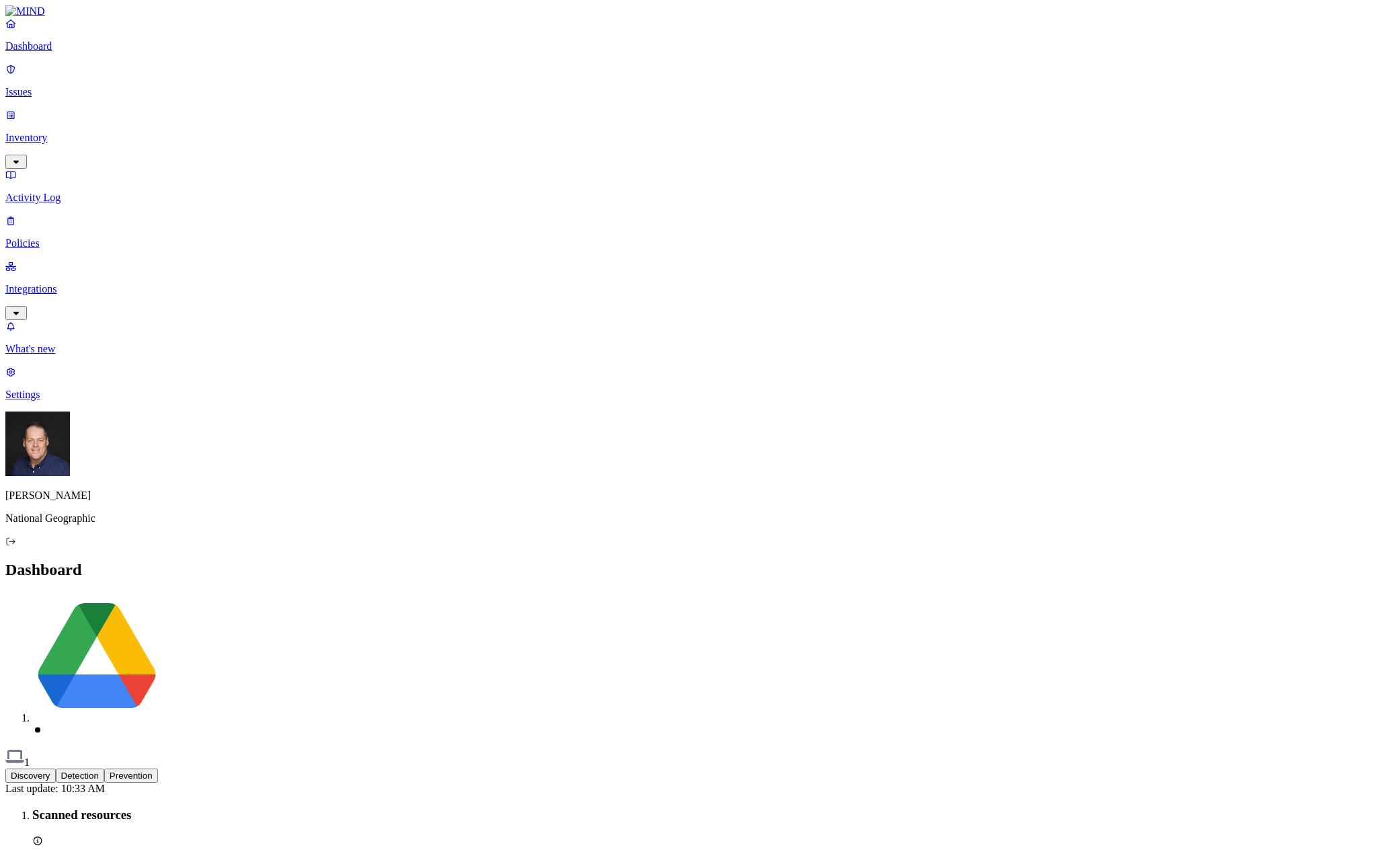
scroll to position [118, 0]
click at [42, 237] on p "Policies" at bounding box center [691, 243] width 1373 height 12
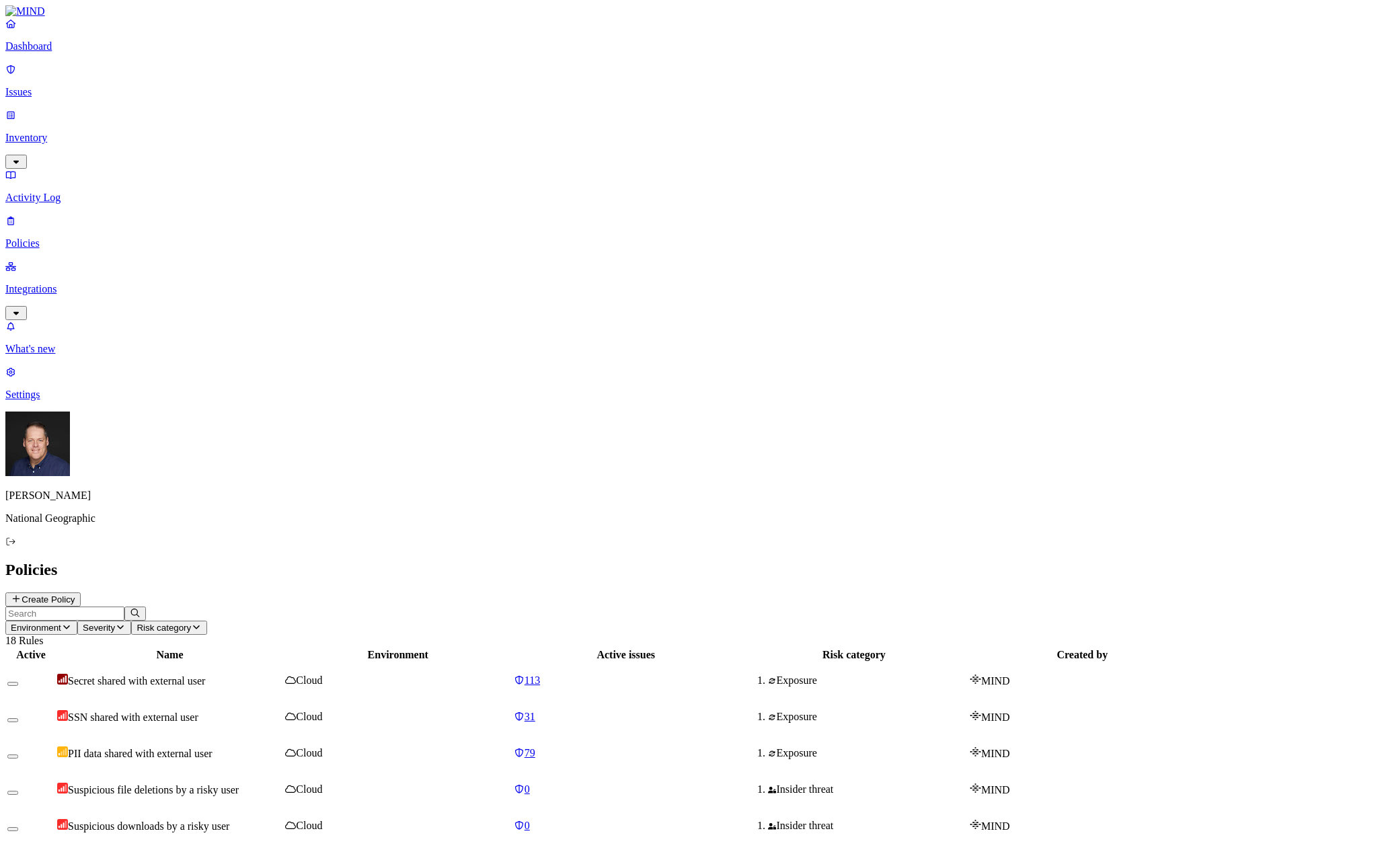
click at [18, 827] on button "button" at bounding box center [12, 829] width 11 height 4
click at [46, 52] on p "Dashboard" at bounding box center [691, 46] width 1373 height 12
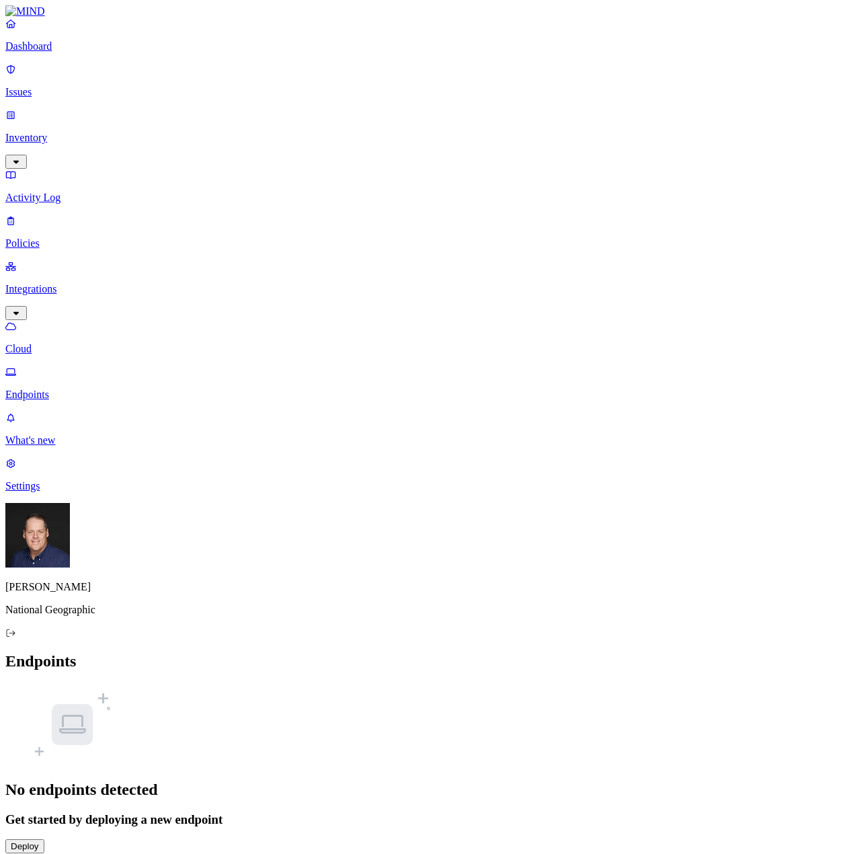
click at [44, 839] on button "Deploy" at bounding box center [24, 846] width 39 height 14
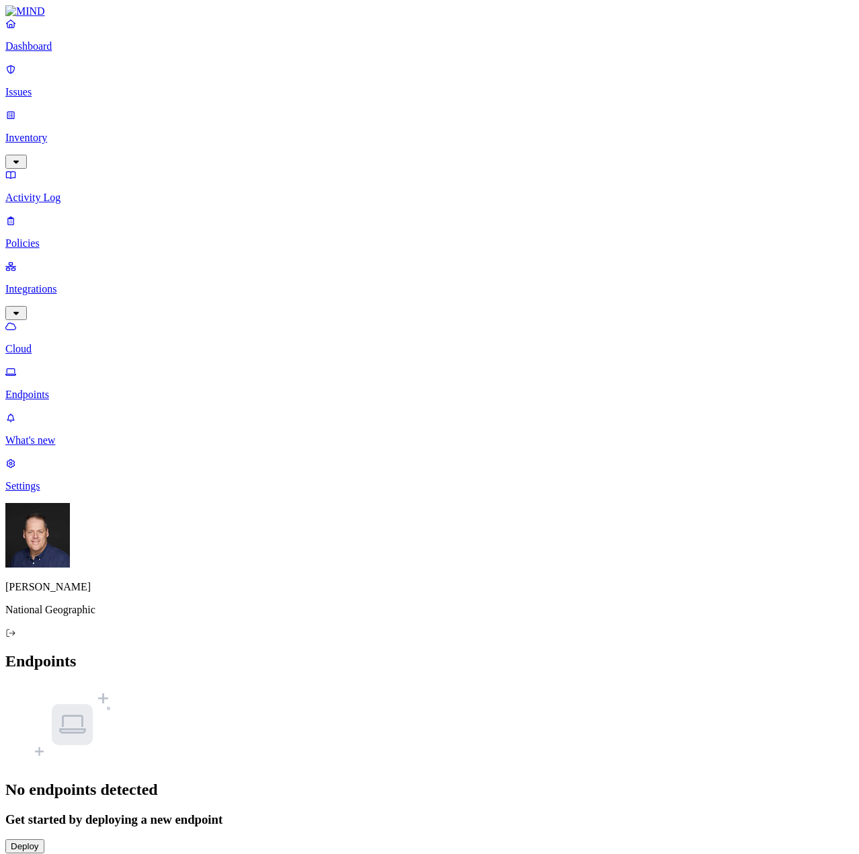
click at [188, 684] on div "No endpoints detected Get started by deploying a new endpoint Deploy" at bounding box center [429, 769] width 849 height 170
